Goal: Navigation & Orientation: Find specific page/section

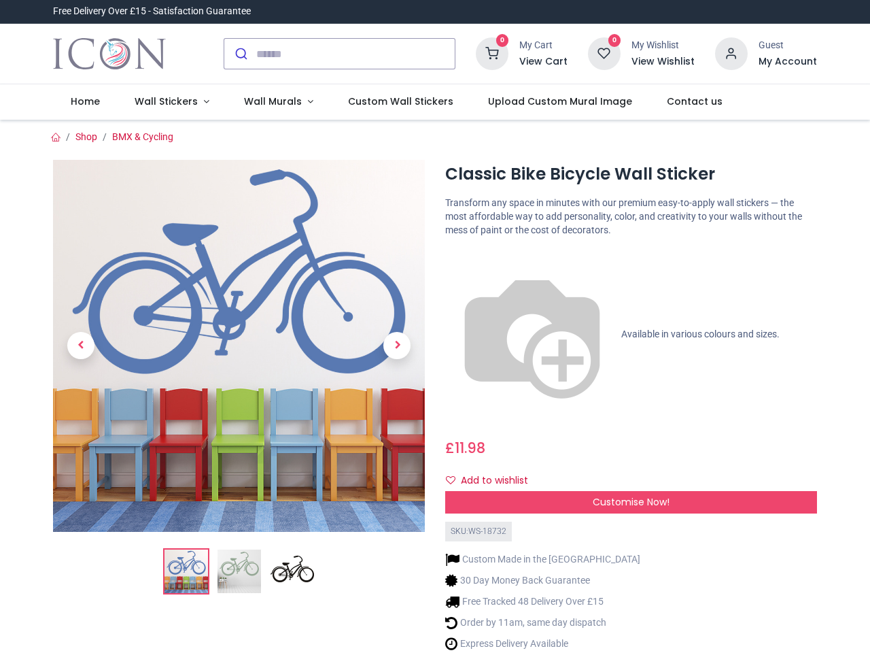
click at [435, 326] on div "Classic Bike Bicycle Wall Sticker [URL][DOMAIN_NAME] [URL][DOMAIN_NAME] Transfo…" at bounding box center [631, 426] width 392 height 532
click at [341, 54] on input "search" at bounding box center [355, 54] width 199 height 30
click at [356, 54] on input "search" at bounding box center [355, 54] width 199 height 30
click at [546, 62] on h6 "View Cart" at bounding box center [543, 62] width 48 height 14
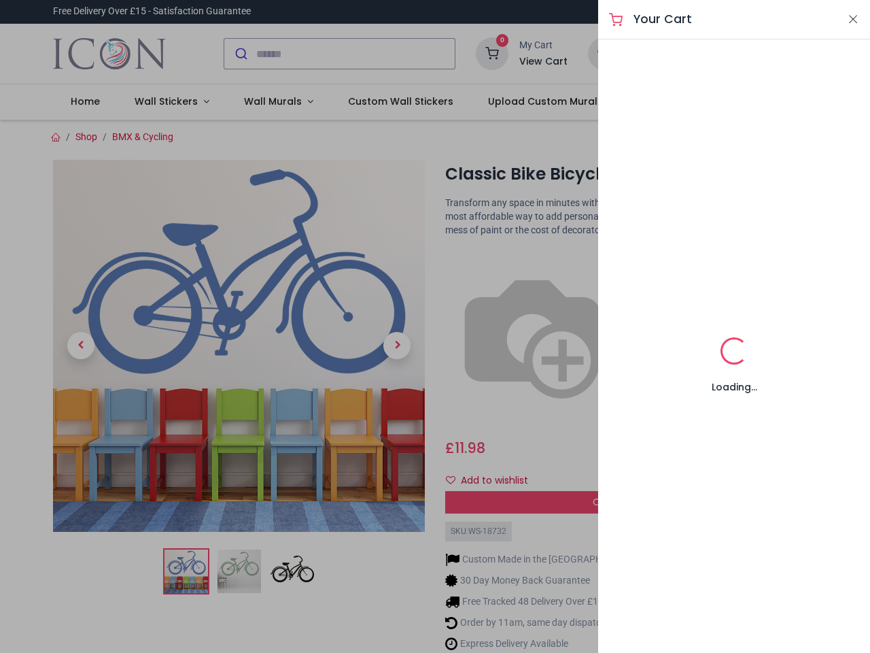
click at [732, 52] on div at bounding box center [435, 326] width 870 height 653
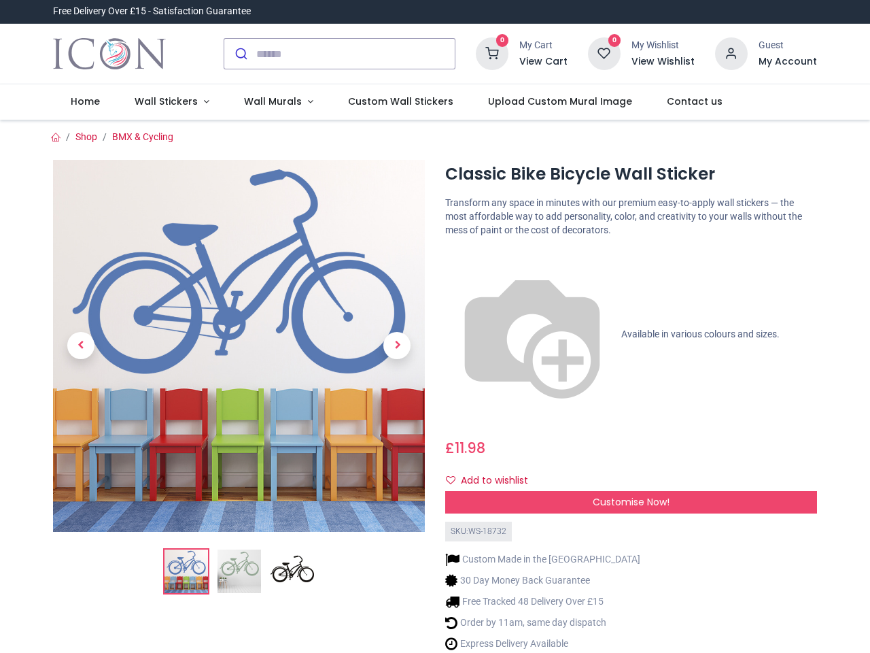
click at [787, 62] on h6 "My Account" at bounding box center [788, 62] width 58 height 14
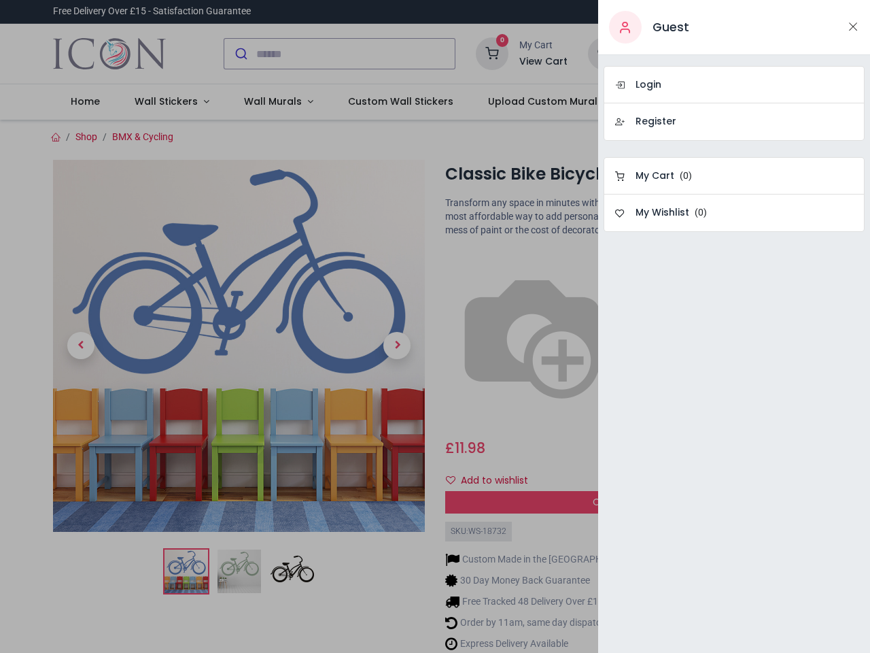
click at [169, 102] on div at bounding box center [435, 326] width 870 height 653
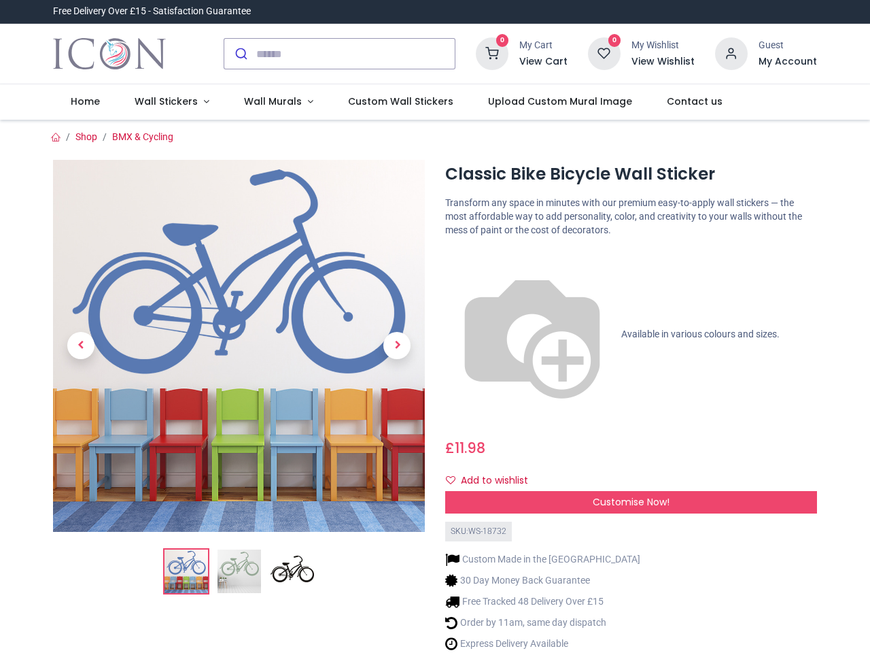
click at [273, 102] on span "Wall Murals" at bounding box center [273, 101] width 58 height 14
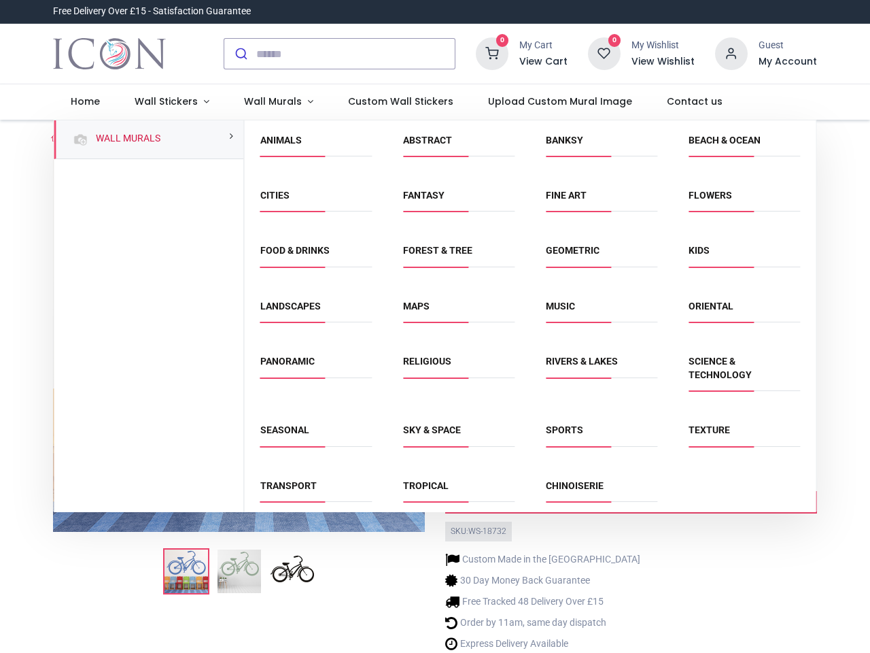
click at [434, 386] on div "Religious" at bounding box center [459, 375] width 143 height 69
